Goal: Find specific page/section: Find specific page/section

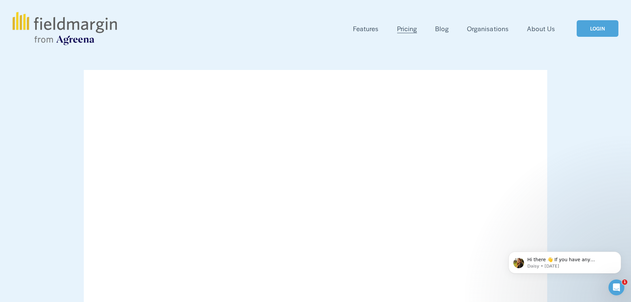
click at [458, 28] on link "LOGIN" at bounding box center [598, 28] width 42 height 17
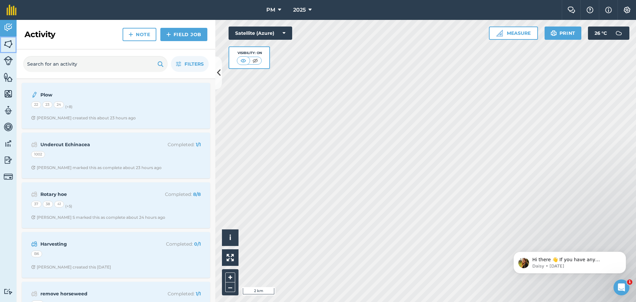
click at [9, 47] on img at bounding box center [8, 44] width 9 height 10
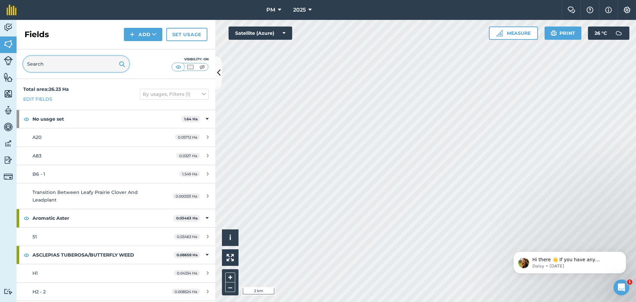
click at [66, 65] on input "text" at bounding box center [76, 64] width 106 height 16
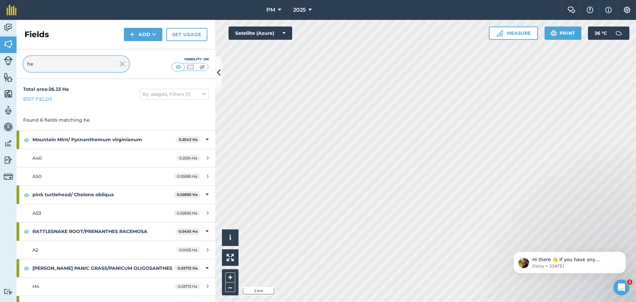
type input "h"
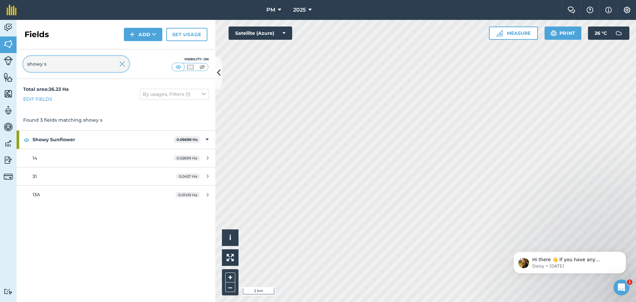
type input "showy s"
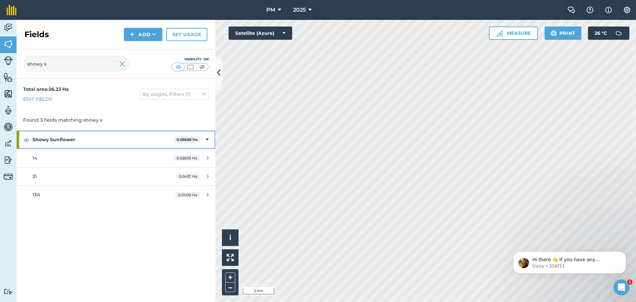
click at [62, 141] on strong "Showy Sunflower" at bounding box center [102, 140] width 141 height 18
click at [62, 141] on strong "Showy Sunflower" at bounding box center [103, 140] width 142 height 18
click at [61, 160] on div "14" at bounding box center [94, 157] width 125 height 7
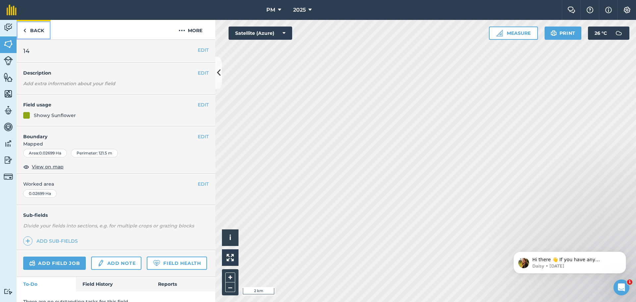
click at [34, 30] on link "Back" at bounding box center [34, 30] width 34 height 20
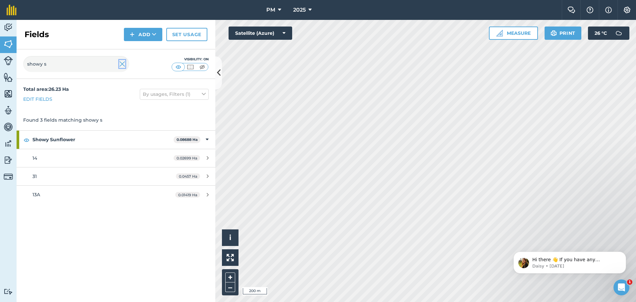
click at [121, 66] on img at bounding box center [122, 64] width 6 height 8
